Goal: Task Accomplishment & Management: Manage account settings

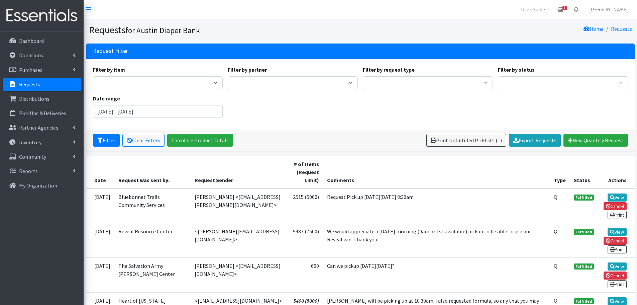
click at [22, 84] on p "Requests" at bounding box center [29, 84] width 21 height 7
click at [28, 85] on p "Requests" at bounding box center [29, 84] width 21 height 7
